Goal: Information Seeking & Learning: Learn about a topic

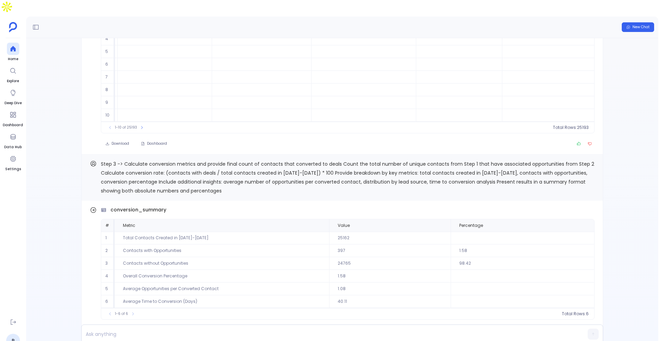
scroll to position [-395, 0]
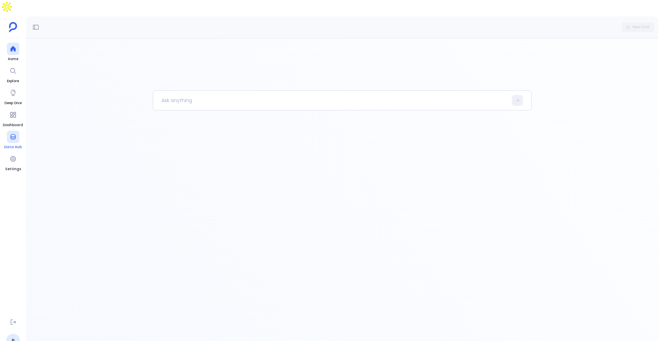
click at [13, 131] on div at bounding box center [13, 137] width 12 height 12
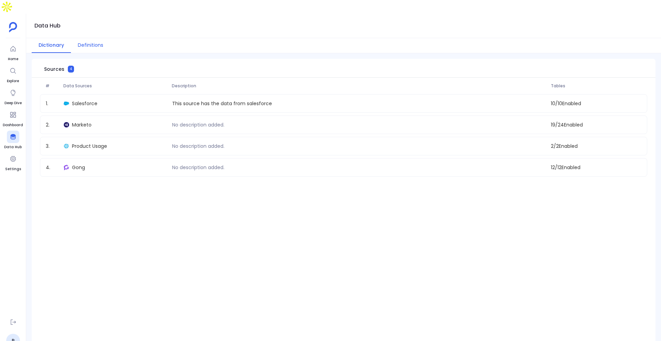
click at [84, 38] on button "Definitions" at bounding box center [90, 45] width 39 height 15
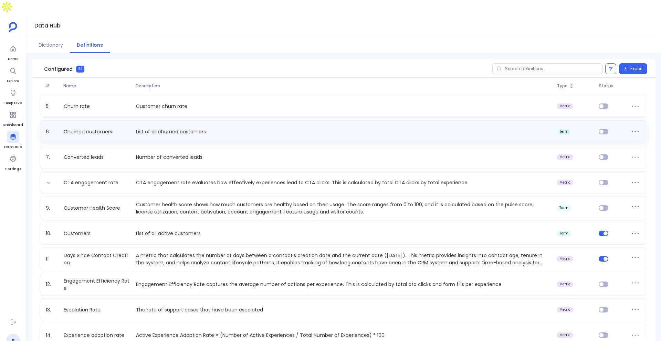
scroll to position [101, 0]
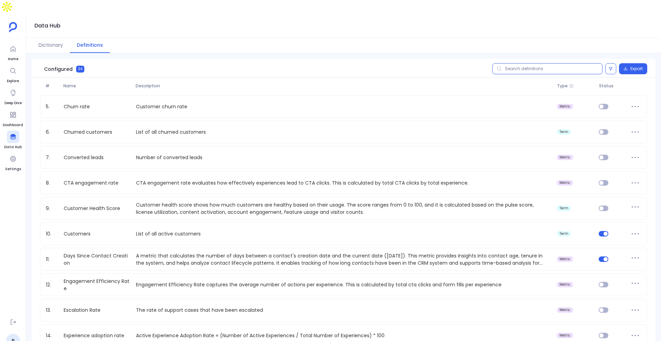
click at [512, 63] on input "text" at bounding box center [547, 68] width 110 height 11
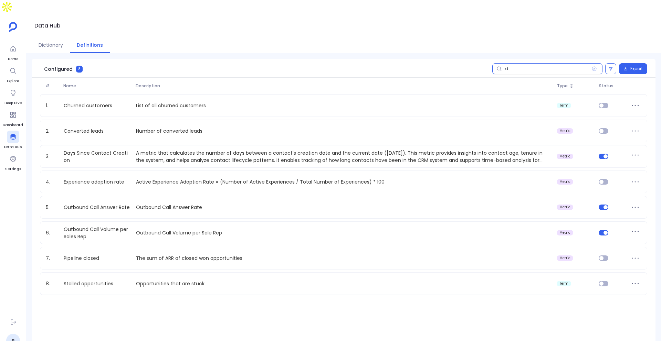
scroll to position [0, 0]
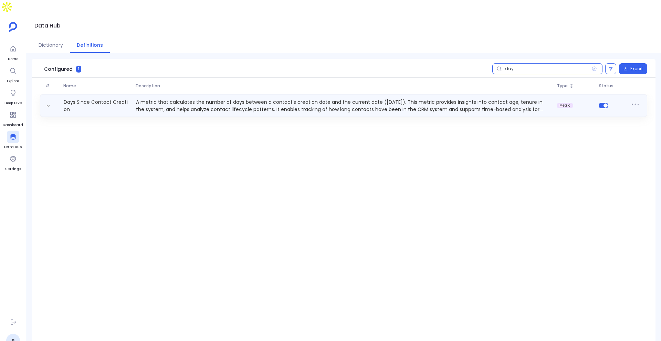
type input "day"
click at [460, 99] on p "A metric that calculates the number of days between a contact's creation date a…" at bounding box center [343, 106] width 421 height 14
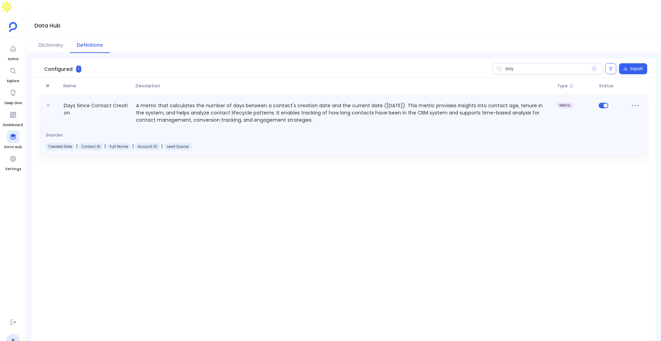
click at [245, 106] on p "A metric that calculates the number of days between a contact's creation date a…" at bounding box center [343, 113] width 421 height 22
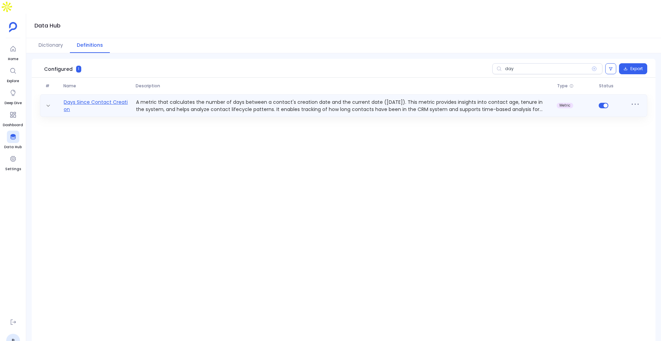
click at [126, 99] on link "Days Since Contact Creation" at bounding box center [97, 106] width 72 height 14
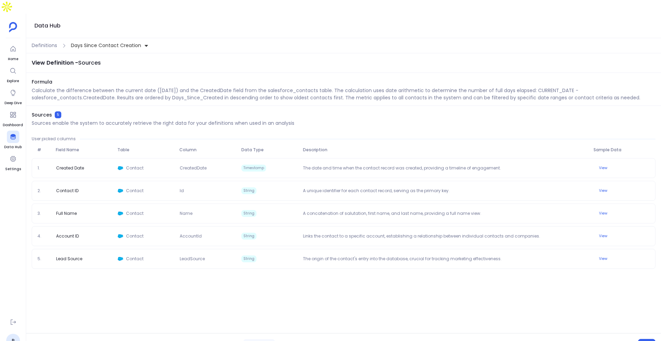
click at [318, 341] on span "Drill-downs" at bounding box center [317, 344] width 27 height 7
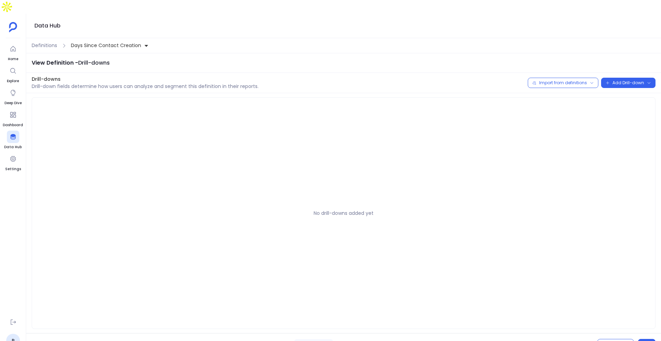
click at [402, 338] on div "Cancel Previous Step Next" at bounding box center [343, 344] width 635 height 22
click at [378, 341] on span "Relationships" at bounding box center [377, 344] width 31 height 7
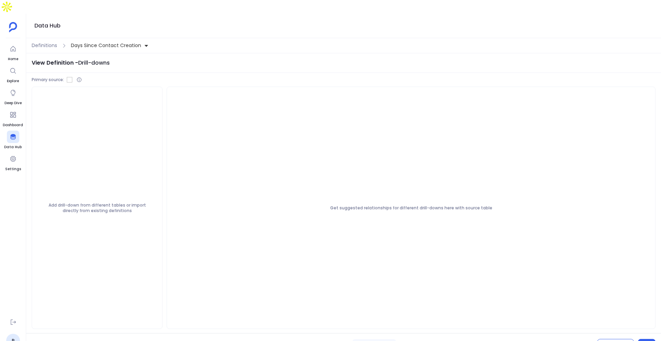
click at [451, 335] on div "Cancel Previous Step Next" at bounding box center [343, 344] width 635 height 22
click at [447, 333] on div "Cancel Previous Step Next" at bounding box center [343, 344] width 635 height 22
click at [441, 341] on span "Details" at bounding box center [433, 344] width 16 height 7
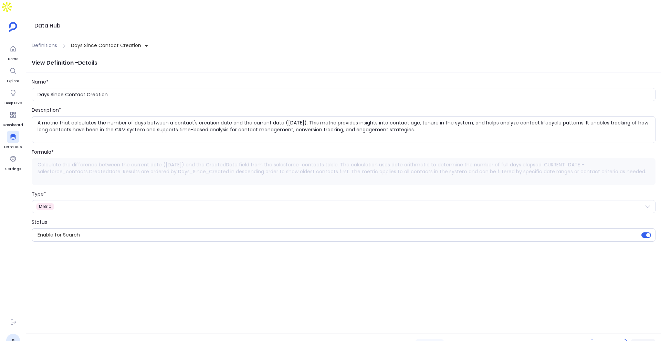
click at [262, 341] on span "Sources" at bounding box center [262, 344] width 19 height 7
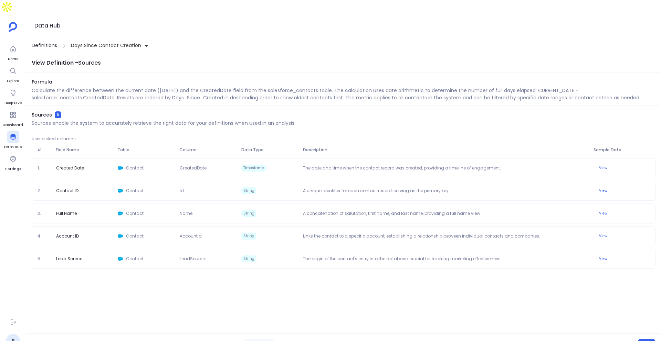
click at [42, 42] on span "Definitions" at bounding box center [44, 45] width 25 height 7
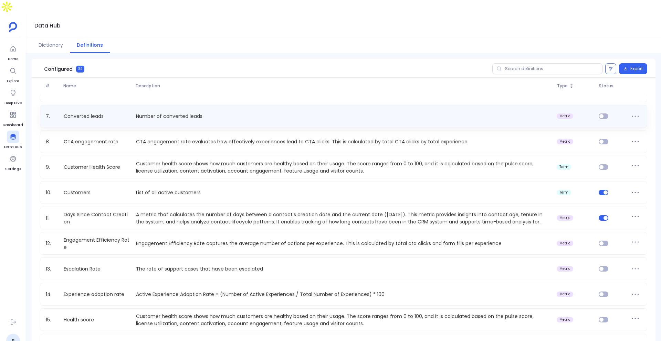
scroll to position [163, 0]
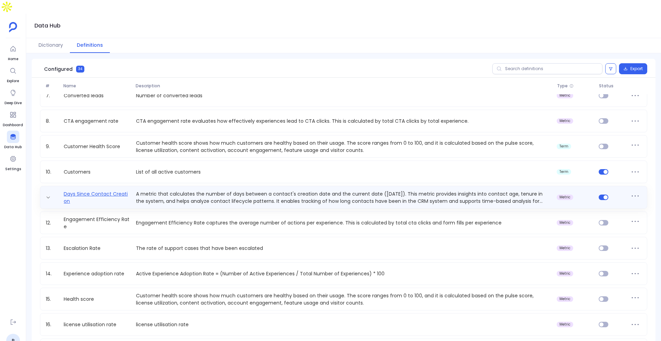
click at [105, 191] on link "Days Since Contact Creation" at bounding box center [97, 198] width 72 height 14
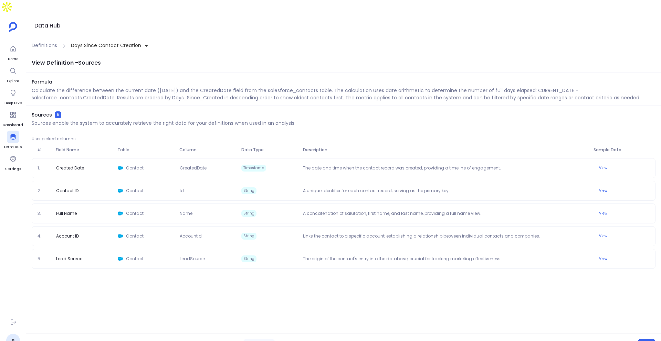
click at [312, 341] on span "Drill-downs" at bounding box center [317, 344] width 27 height 7
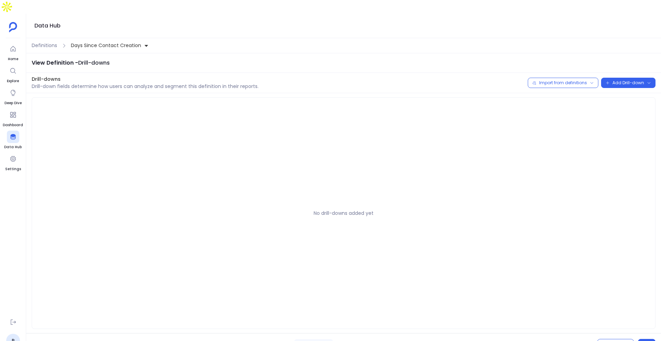
click at [391, 340] on div "Cancel Previous Step Next" at bounding box center [343, 344] width 635 height 22
click at [386, 341] on span "Relationships" at bounding box center [377, 344] width 31 height 7
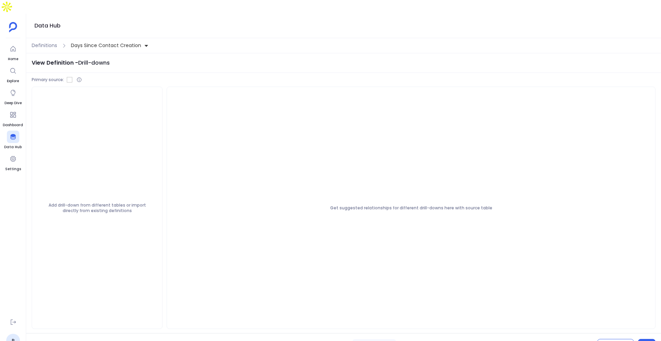
click at [428, 341] on span "Details" at bounding box center [433, 344] width 16 height 7
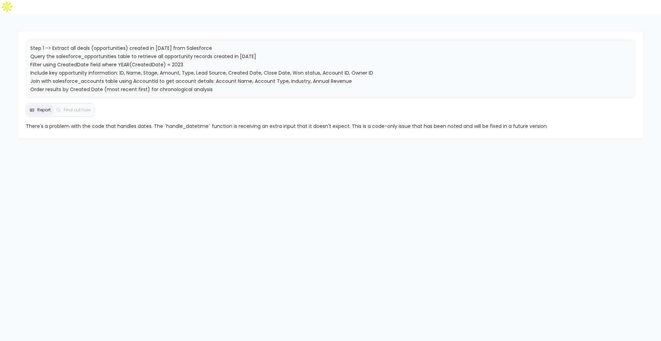
click at [505, 122] on span "There's a problem with the code that handles dates. The `handle_datetime` funct…" at bounding box center [331, 126] width 610 height 8
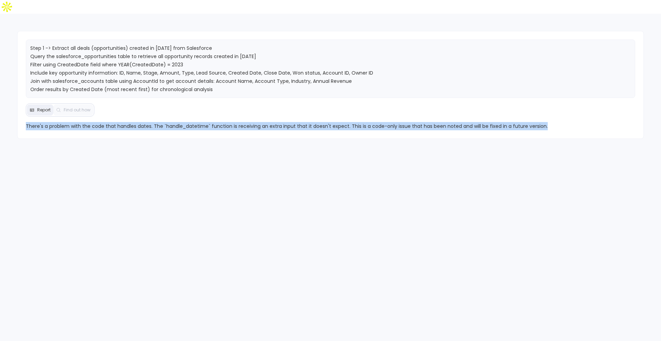
click at [505, 122] on span "There's a problem with the code that handles dates. The `handle_datetime` funct…" at bounding box center [331, 126] width 610 height 8
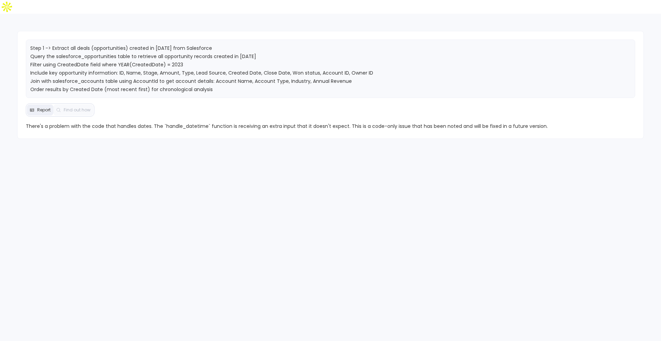
click at [593, 164] on div "Step 1 -> Extract all deals (opportunities) created in 2023 from Salesforce Que…" at bounding box center [330, 184] width 661 height 341
click at [241, 122] on span "There's a problem with the code that handles dates. The `handle_datetime` funct…" at bounding box center [331, 126] width 610 height 8
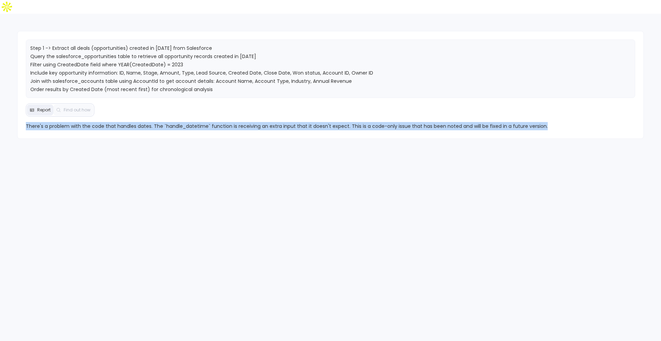
click at [241, 122] on span "There's a problem with the code that handles dates. The `handle_datetime` funct…" at bounding box center [331, 126] width 610 height 8
copy span "There's a problem with the code that handles dates. The `handle_datetime` funct…"
